Goal: Task Accomplishment & Management: Manage account settings

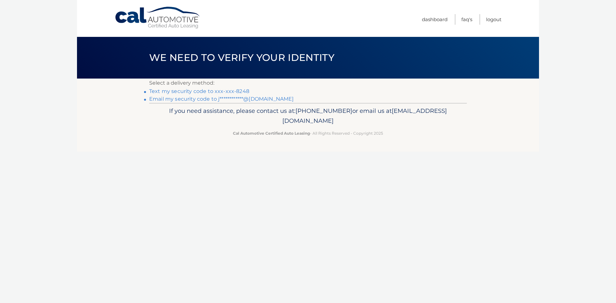
click at [198, 90] on link "Text my security code to xxx-xxx-8248" at bounding box center [199, 91] width 100 height 6
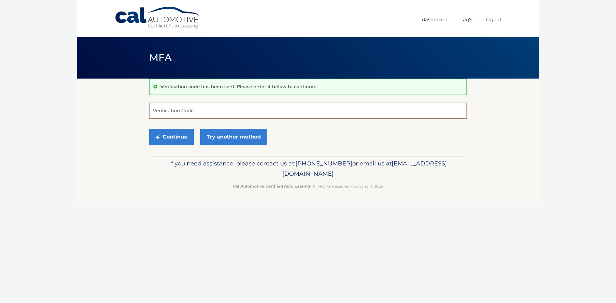
click at [371, 113] on input "Verification Code" at bounding box center [307, 111] width 317 height 16
type input "197475"
click at [183, 135] on button "Continue" at bounding box center [171, 137] width 45 height 16
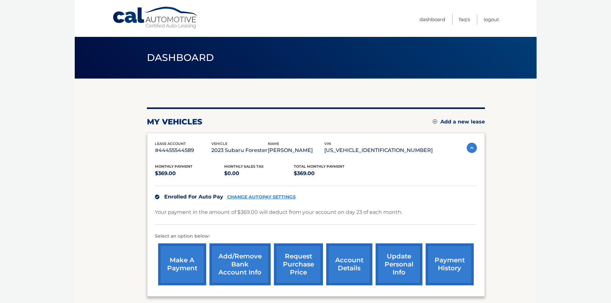
click at [551, 139] on body "Cal Automotive Menu Dashboard FAQ's Logout" at bounding box center [305, 151] width 611 height 303
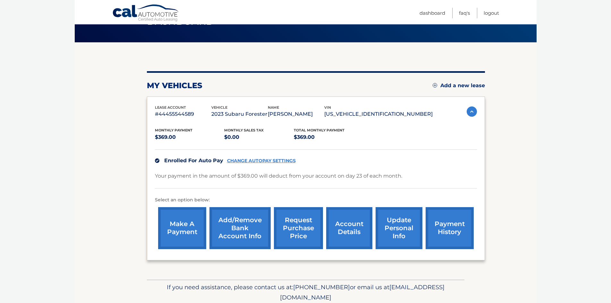
scroll to position [29, 0]
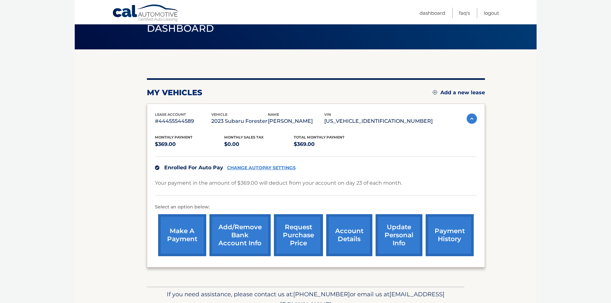
click at [454, 237] on link "payment history" at bounding box center [449, 235] width 48 height 42
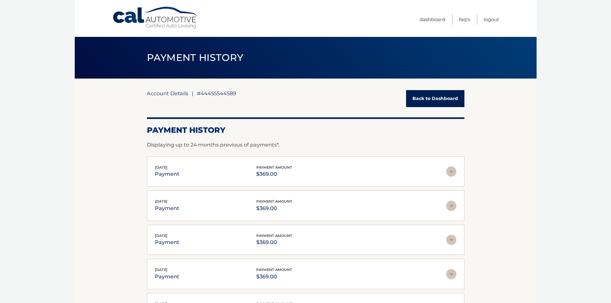
click at [176, 95] on link "Account Details" at bounding box center [167, 93] width 41 height 6
click at [181, 96] on link "Account Details" at bounding box center [167, 93] width 41 height 6
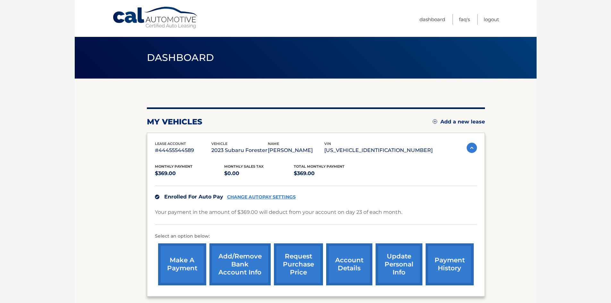
click at [570, 134] on body "Cal Automotive Menu Dashboard FAQ's Logout" at bounding box center [305, 151] width 611 height 303
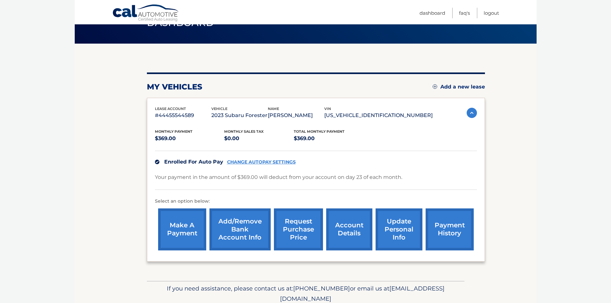
scroll to position [61, 0]
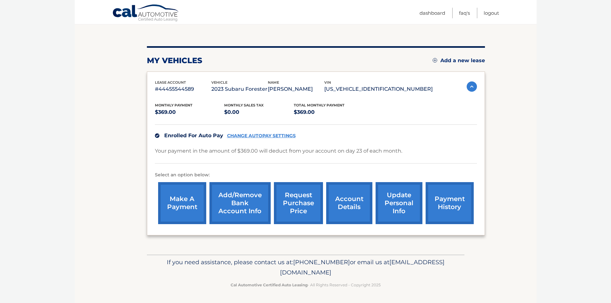
click at [352, 203] on link "account details" at bounding box center [349, 203] width 46 height 42
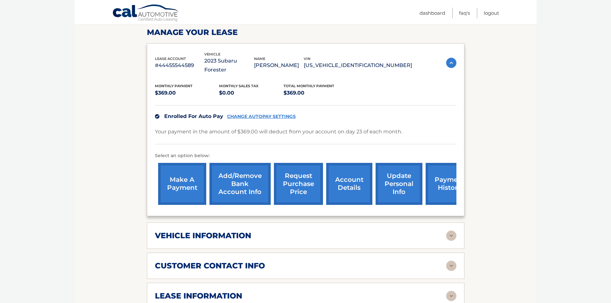
scroll to position [128, 0]
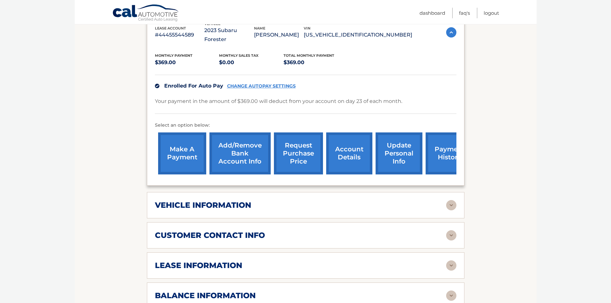
click at [453, 200] on img at bounding box center [451, 205] width 10 height 10
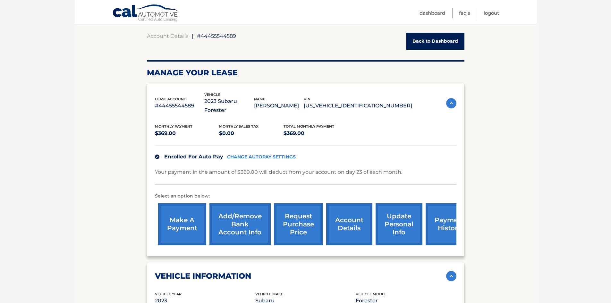
scroll to position [0, 0]
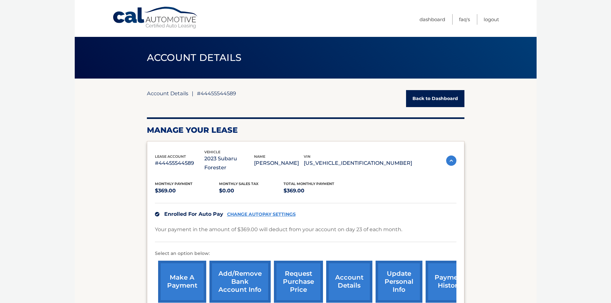
click at [169, 91] on link "Account Details" at bounding box center [167, 93] width 41 height 6
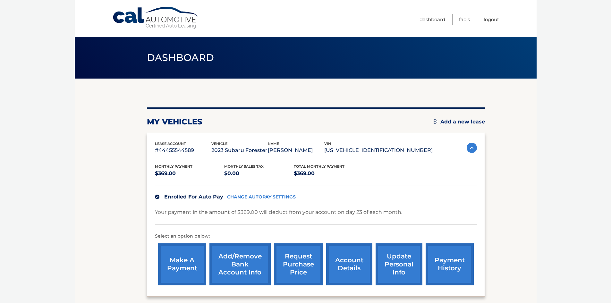
drag, startPoint x: 548, startPoint y: 123, endPoint x: 526, endPoint y: 126, distance: 22.6
click at [548, 123] on body "Cal Automotive Menu Dashboard FAQ's Logout" at bounding box center [305, 151] width 611 height 303
click at [495, 18] on link "Logout" at bounding box center [491, 19] width 15 height 11
